Goal: Task Accomplishment & Management: Use online tool/utility

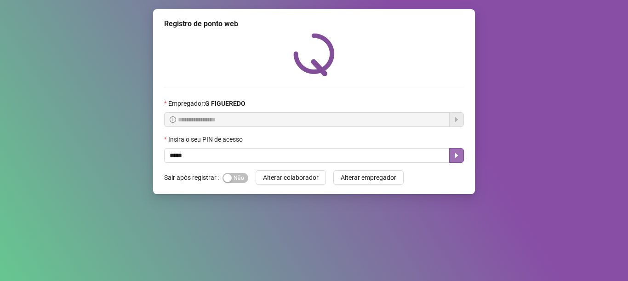
click at [457, 158] on icon "caret-right" at bounding box center [456, 155] width 7 height 7
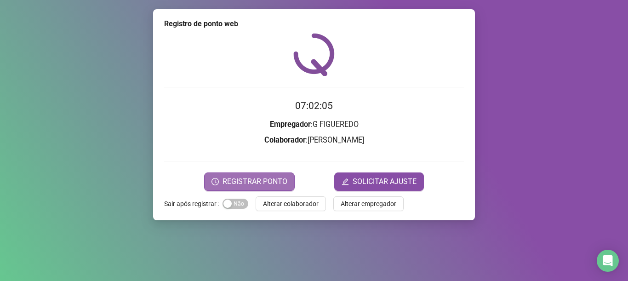
click at [228, 179] on span "REGISTRAR PONTO" at bounding box center [254, 181] width 65 height 11
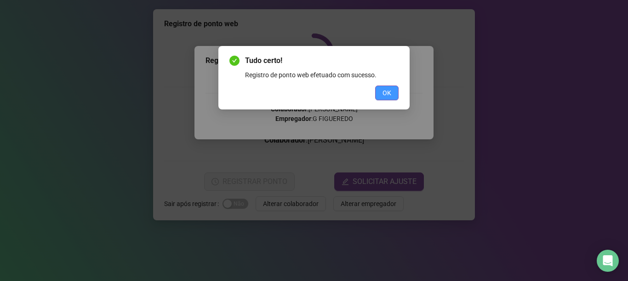
click at [391, 87] on button "OK" at bounding box center [386, 92] width 23 height 15
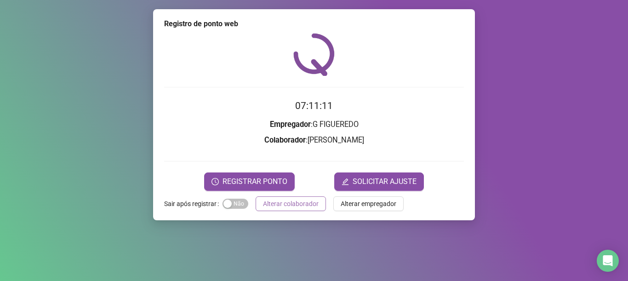
click at [307, 206] on span "Alterar colaborador" at bounding box center [291, 204] width 56 height 10
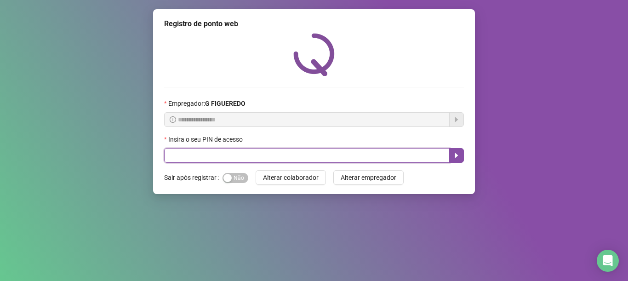
click at [233, 157] on input "text" at bounding box center [306, 155] width 285 height 15
type input "*****"
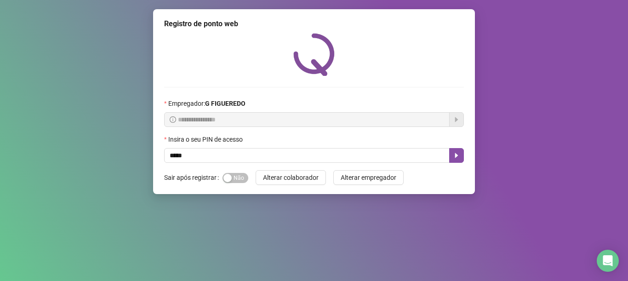
click at [460, 148] on div "Insira o seu PIN de acesso" at bounding box center [314, 141] width 300 height 14
click at [454, 158] on icon "caret-right" at bounding box center [456, 155] width 7 height 7
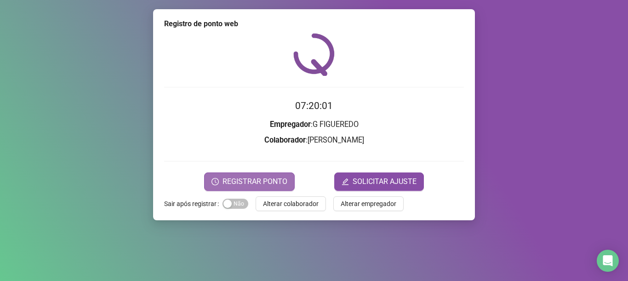
click at [277, 184] on span "REGISTRAR PONTO" at bounding box center [254, 181] width 65 height 11
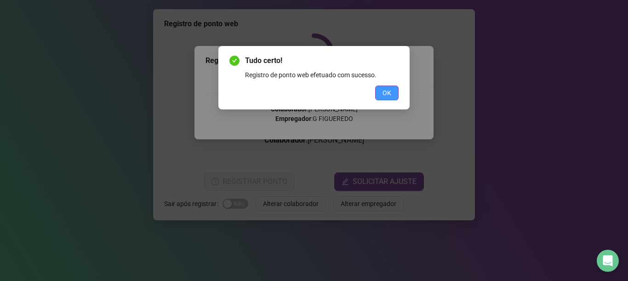
click at [391, 96] on span "OK" at bounding box center [386, 93] width 9 height 10
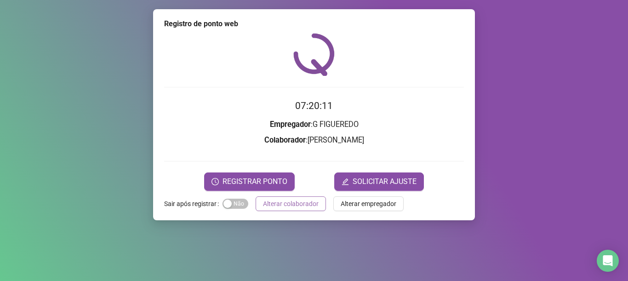
click at [273, 206] on span "Alterar colaborador" at bounding box center [291, 204] width 56 height 10
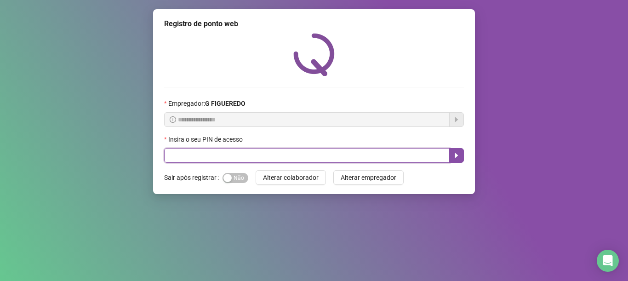
click at [258, 150] on input "text" at bounding box center [306, 155] width 285 height 15
type input "*****"
click at [451, 152] on button "button" at bounding box center [456, 155] width 15 height 15
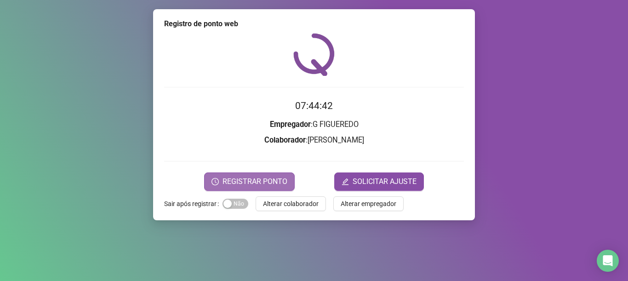
click at [271, 179] on span "REGISTRAR PONTO" at bounding box center [254, 181] width 65 height 11
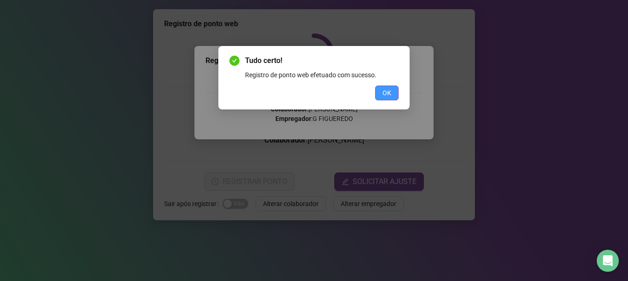
click at [395, 92] on button "OK" at bounding box center [386, 92] width 23 height 15
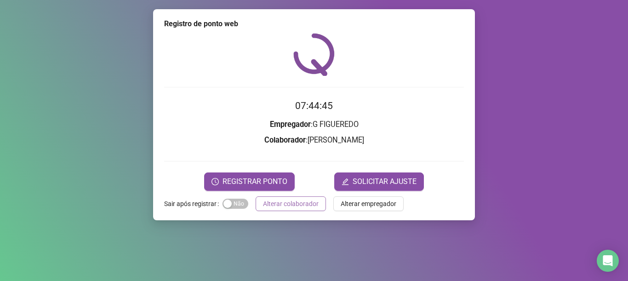
click at [273, 207] on span "Alterar colaborador" at bounding box center [291, 204] width 56 height 10
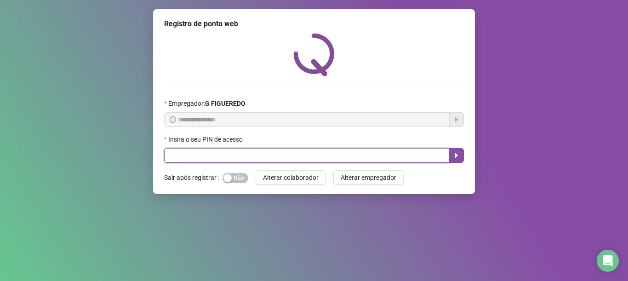
click at [282, 163] on input "text" at bounding box center [306, 155] width 285 height 15
type input "*****"
click at [455, 156] on icon "caret-right" at bounding box center [456, 155] width 7 height 7
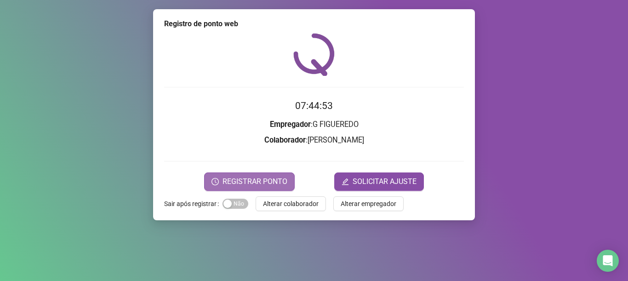
click at [233, 178] on span "REGISTRAR PONTO" at bounding box center [254, 181] width 65 height 11
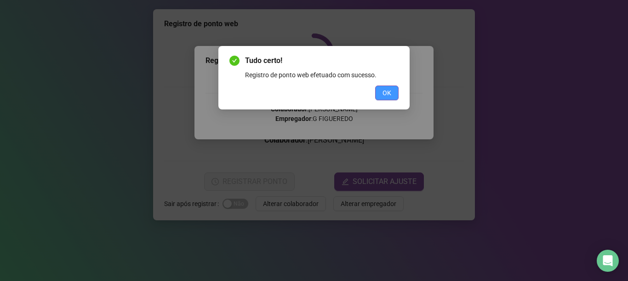
click at [386, 95] on span "OK" at bounding box center [386, 93] width 9 height 10
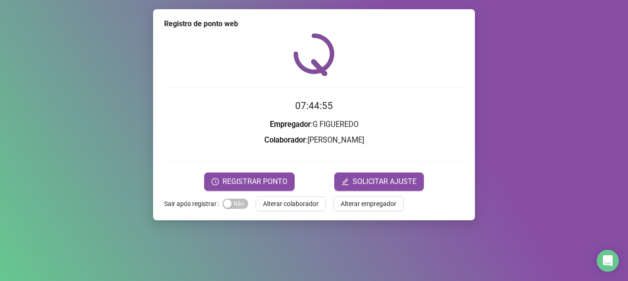
click at [308, 202] on span "Alterar colaborador" at bounding box center [291, 204] width 56 height 10
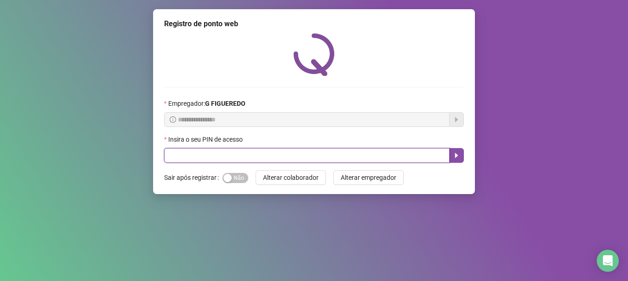
click at [317, 149] on input "text" at bounding box center [306, 155] width 285 height 15
type input "*****"
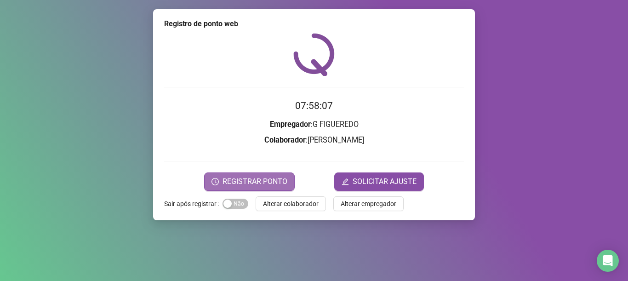
click at [259, 181] on span "REGISTRAR PONTO" at bounding box center [254, 181] width 65 height 11
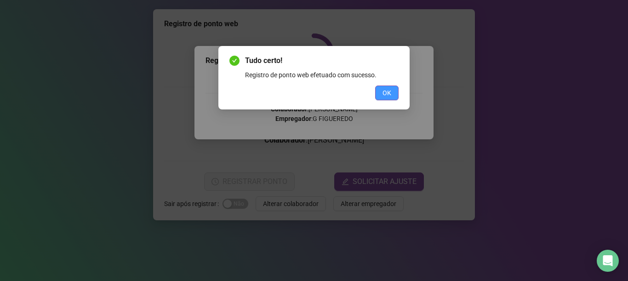
click at [388, 93] on span "OK" at bounding box center [386, 93] width 9 height 10
